Goal: Obtain resource: Download file/media

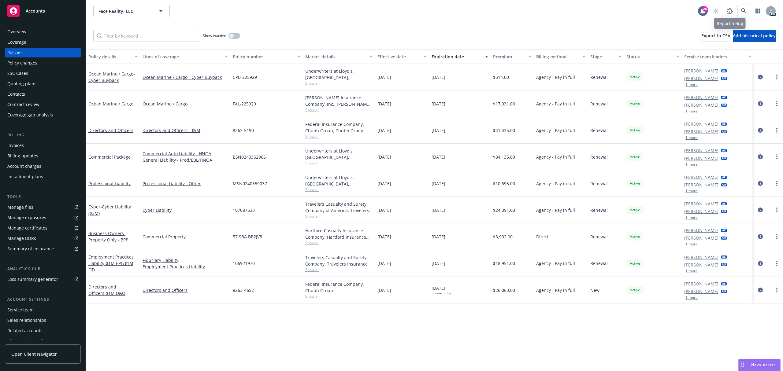
click at [749, 6] on span at bounding box center [744, 11] width 12 height 12
click at [747, 9] on link at bounding box center [744, 11] width 12 height 12
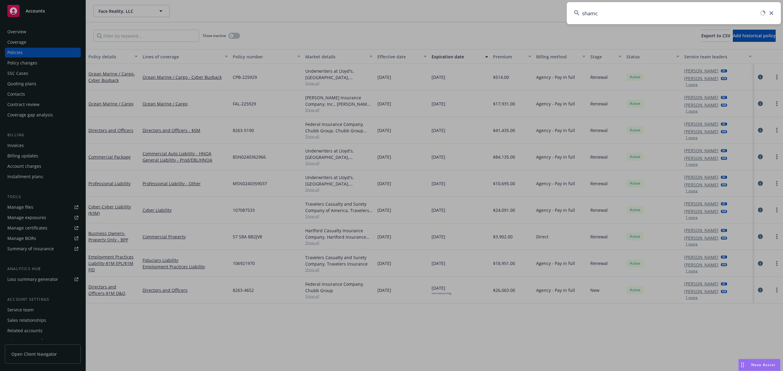
type input "shamco"
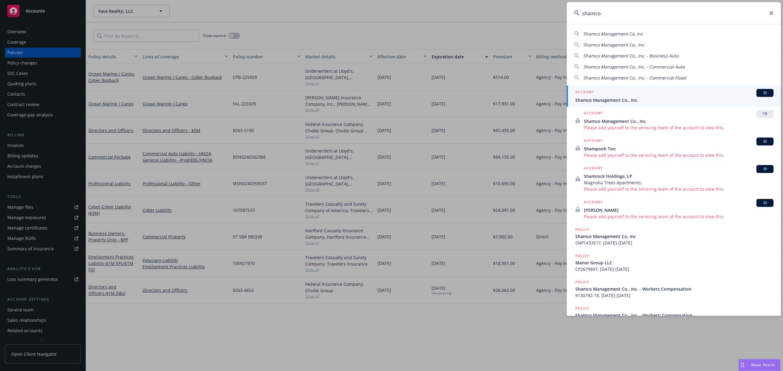
click at [599, 101] on span "Shamco Management Co., Inc." at bounding box center [674, 100] width 198 height 6
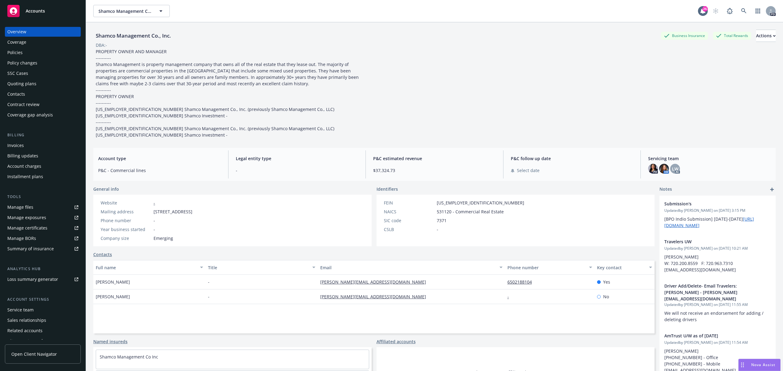
click at [17, 49] on div "Policies" at bounding box center [14, 53] width 15 height 10
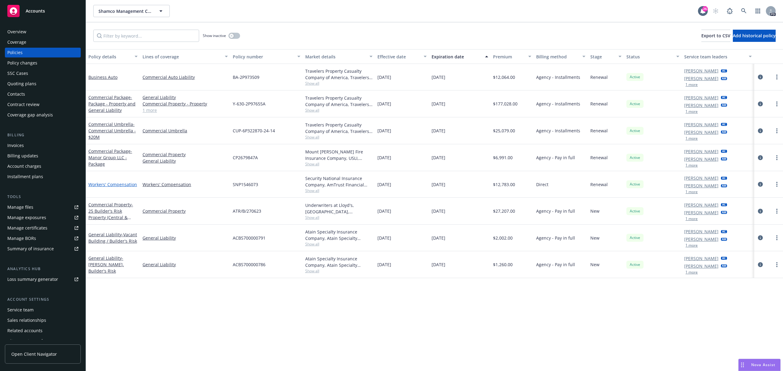
click at [127, 184] on link "Workers' Compensation" at bounding box center [112, 185] width 49 height 6
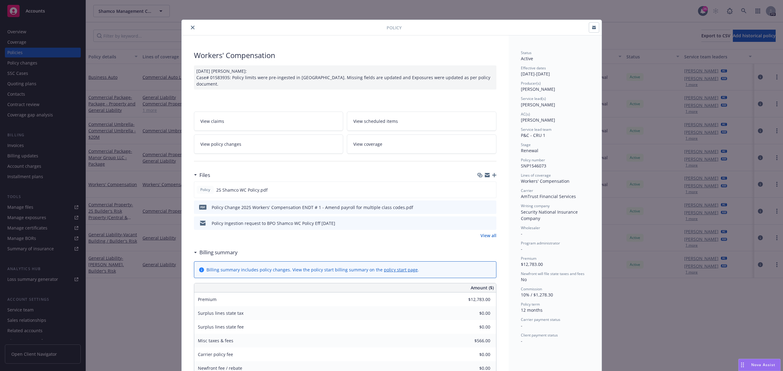
click at [191, 27] on icon "close" at bounding box center [193, 28] width 4 height 4
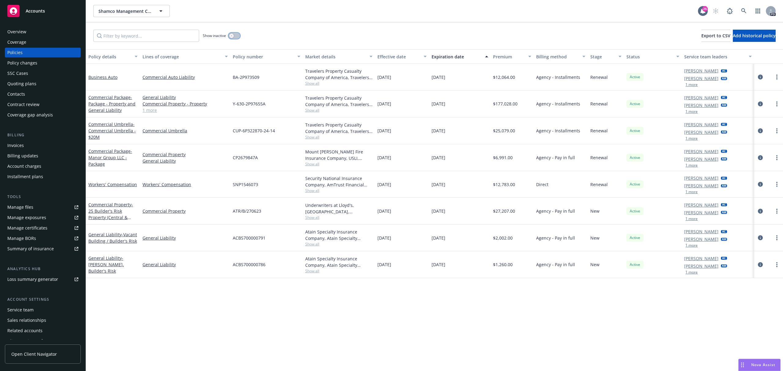
click at [233, 36] on icon "button" at bounding box center [231, 36] width 2 height 2
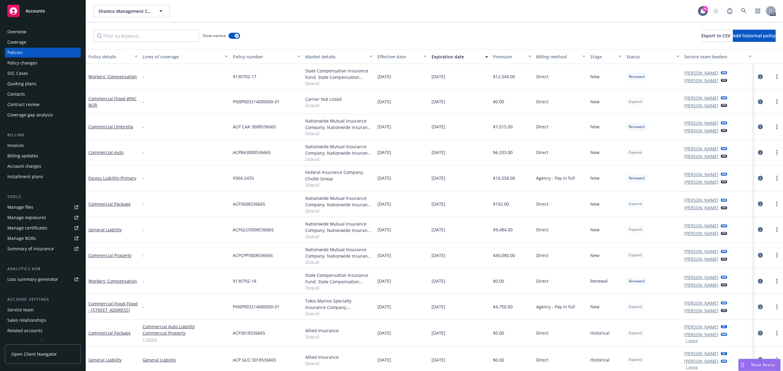
click at [452, 55] on div "Expiration date" at bounding box center [457, 57] width 50 height 6
click at [451, 55] on div "Expiration date" at bounding box center [457, 57] width 50 height 6
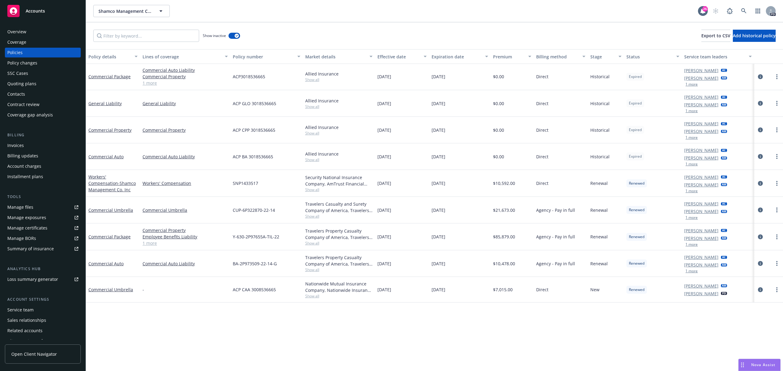
scroll to position [245, 0]
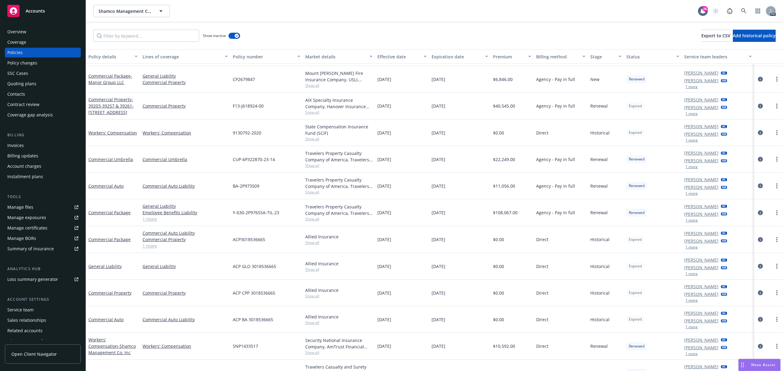
click at [438, 54] on div "Expiration date" at bounding box center [457, 57] width 50 height 6
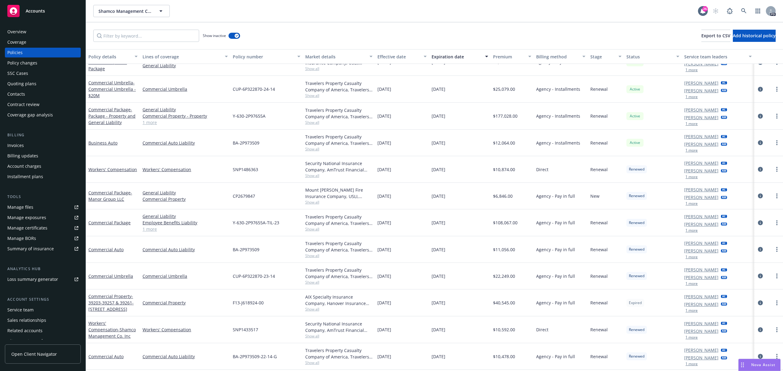
scroll to position [122, 0]
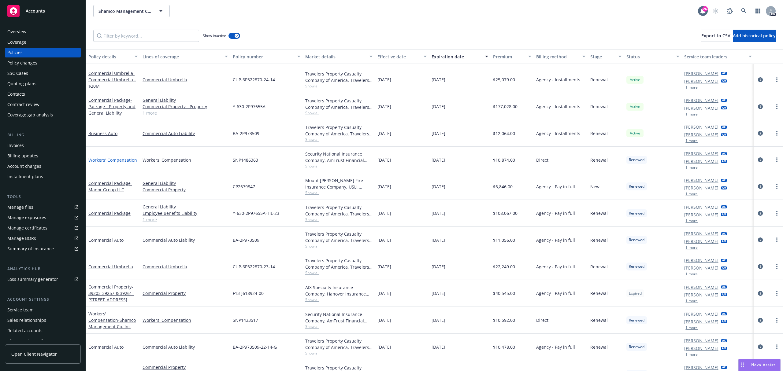
click at [106, 161] on link "Workers' Compensation" at bounding box center [112, 160] width 49 height 6
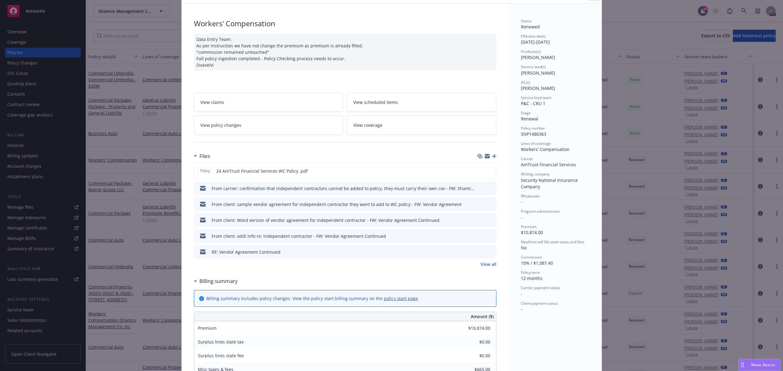
scroll to position [41, 0]
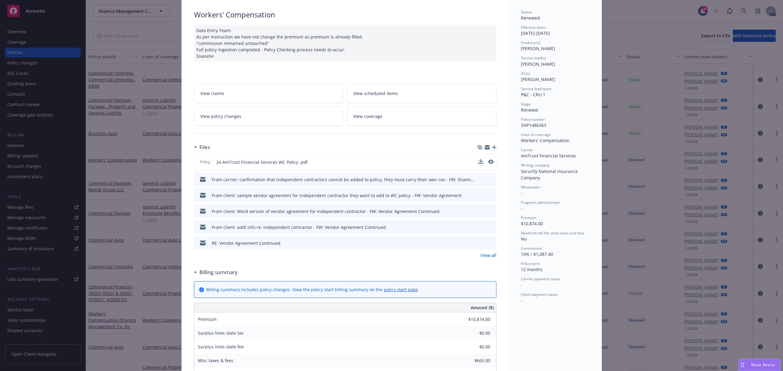
click at [479, 166] on button at bounding box center [481, 162] width 5 height 6
click at [478, 163] on icon "download file" at bounding box center [480, 161] width 5 height 5
click at [475, 163] on div "Policy 24 AmTrust Financial Services WC Policy .pdf" at bounding box center [345, 162] width 303 height 17
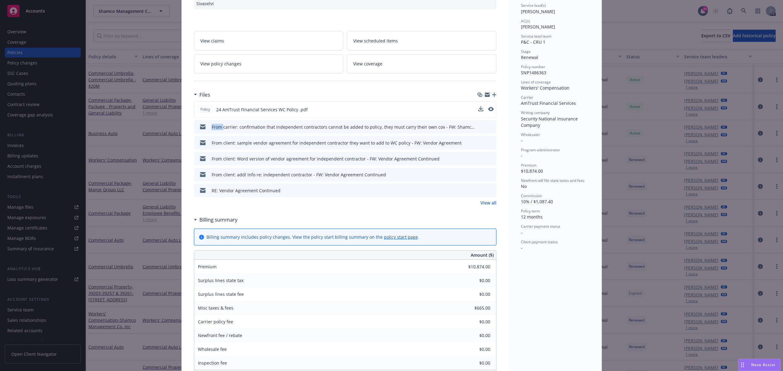
scroll to position [81, 0]
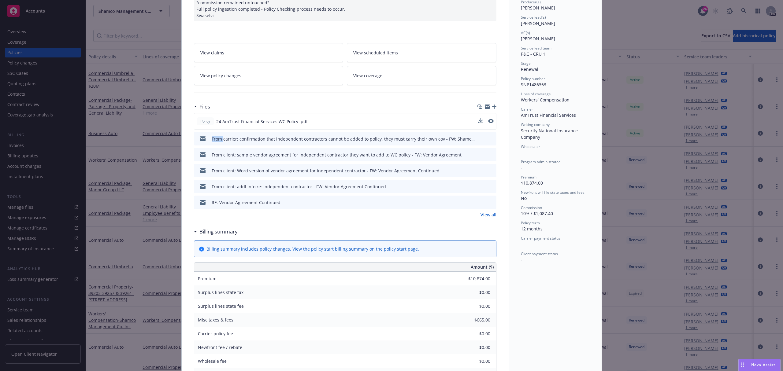
click at [221, 77] on span "View policy changes" at bounding box center [220, 76] width 41 height 6
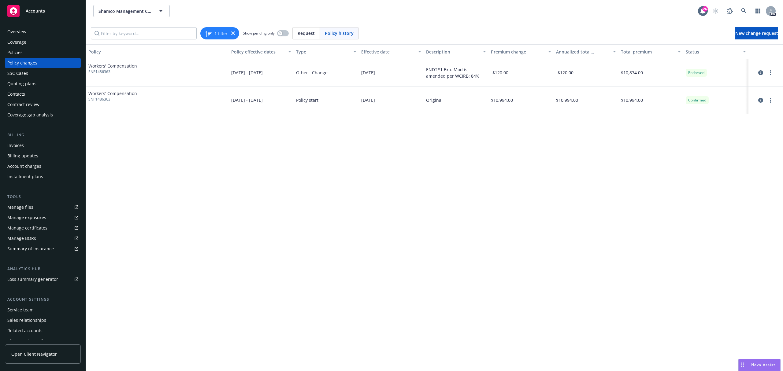
click at [107, 67] on span "Workers' Compensation" at bounding box center [112, 66] width 49 height 6
click at [438, 71] on div "ENDT#1 Exp. Mod is amended per WCIRB: 84%" at bounding box center [456, 72] width 60 height 13
click at [307, 72] on span "Other - Change" at bounding box center [312, 72] width 32 height 6
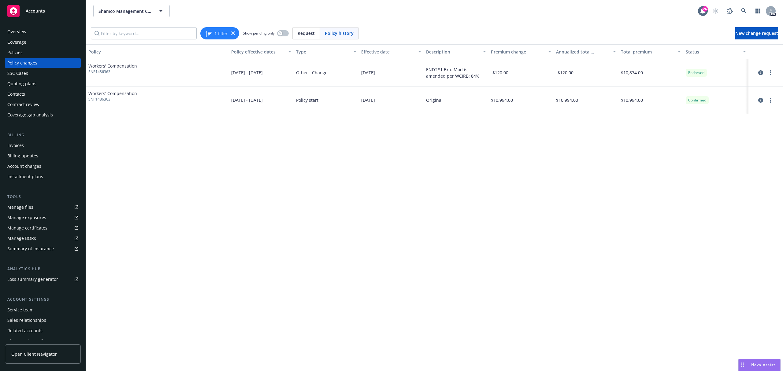
click at [307, 72] on span "Other - Change" at bounding box center [312, 72] width 32 height 6
click at [699, 70] on span "Endorsed" at bounding box center [696, 73] width 16 height 6
click at [769, 73] on link "more" at bounding box center [770, 72] width 7 height 7
click at [192, 71] on div "Workers' Compensation SNP1486363" at bounding box center [157, 73] width 143 height 28
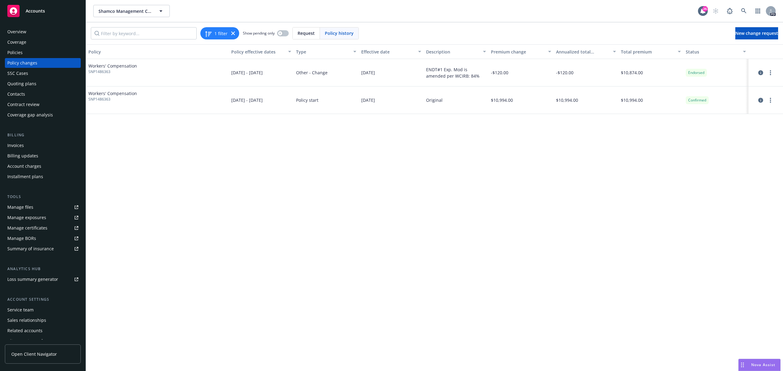
click at [293, 76] on div "[DATE] - [DATE]" at bounding box center [261, 73] width 65 height 28
click at [327, 66] on div "Other - Change" at bounding box center [326, 73] width 65 height 28
click at [320, 70] on span "Other - Change" at bounding box center [312, 72] width 32 height 6
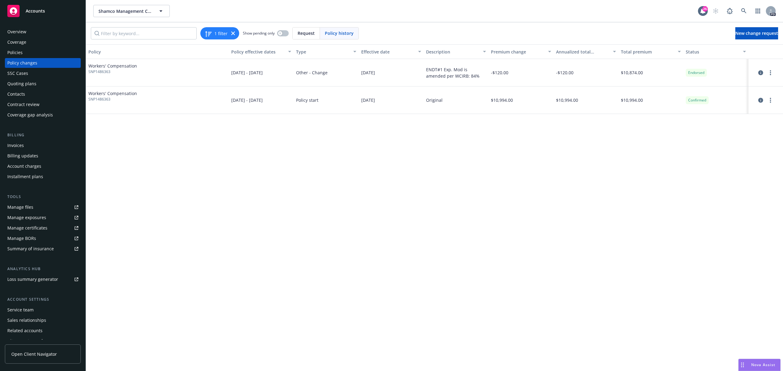
drag, startPoint x: 244, startPoint y: 68, endPoint x: 170, endPoint y: 68, distance: 73.7
click at [244, 68] on div "[DATE] - [DATE]" at bounding box center [261, 73] width 65 height 28
click at [113, 67] on span "Workers' Compensation" at bounding box center [112, 66] width 49 height 6
click at [113, 68] on span "Workers' Compensation" at bounding box center [112, 66] width 49 height 6
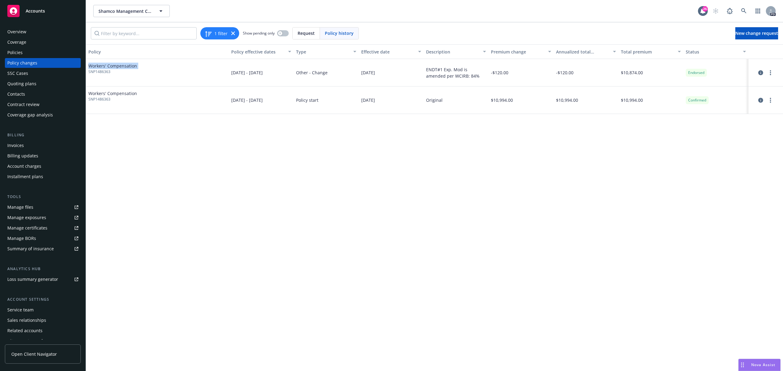
click at [113, 68] on span "Workers' Compensation" at bounding box center [112, 66] width 49 height 6
click at [111, 68] on span "Workers' Compensation" at bounding box center [112, 66] width 49 height 6
click at [96, 72] on span "SNP1486363" at bounding box center [112, 72] width 49 height 6
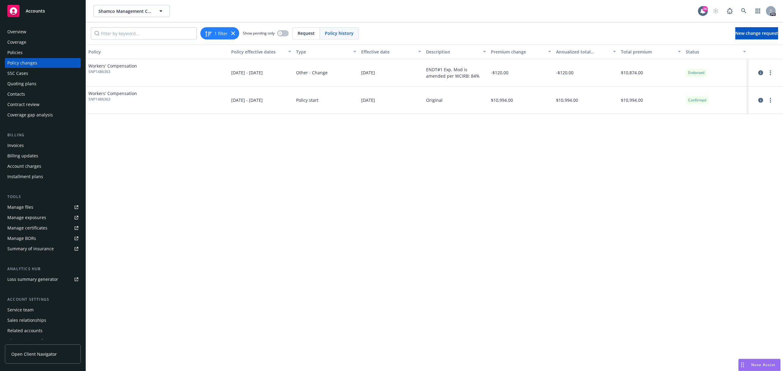
click at [10, 52] on div "Policies" at bounding box center [14, 53] width 15 height 10
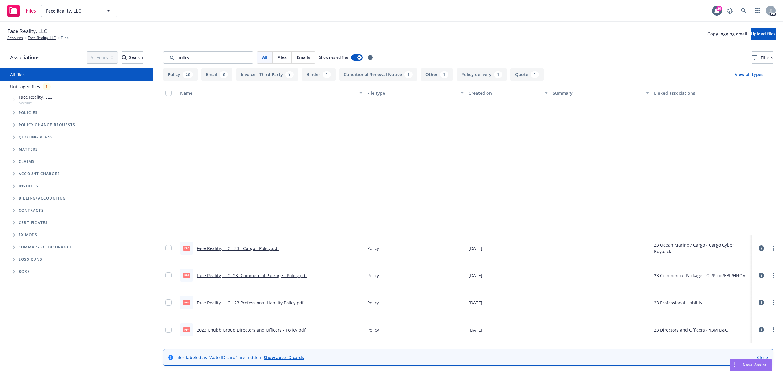
scroll to position [163, 0]
